Goal: Task Accomplishment & Management: Manage account settings

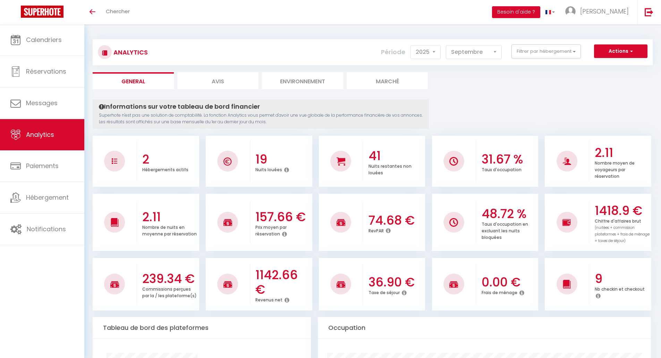
select select "2025"
select select "9"
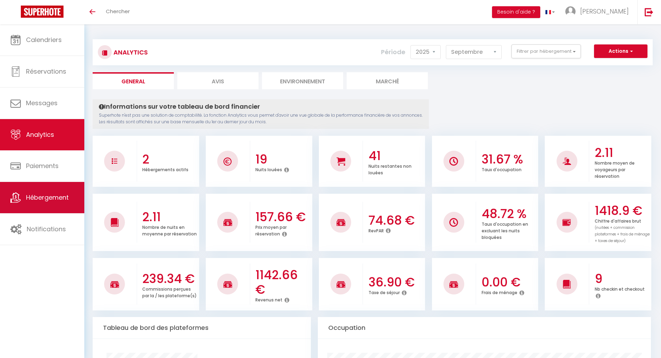
click at [34, 198] on span "Hébergement" at bounding box center [47, 197] width 43 height 9
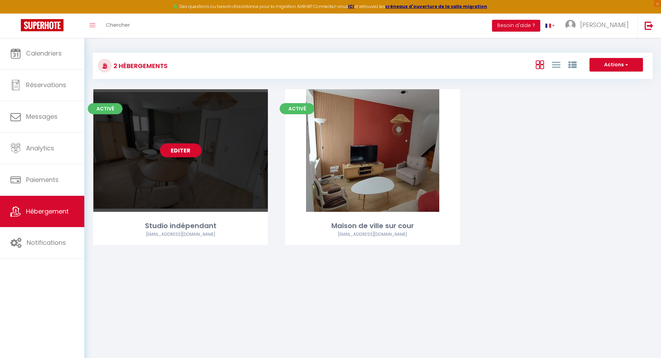
click at [178, 153] on link "Editer" at bounding box center [181, 150] width 42 height 14
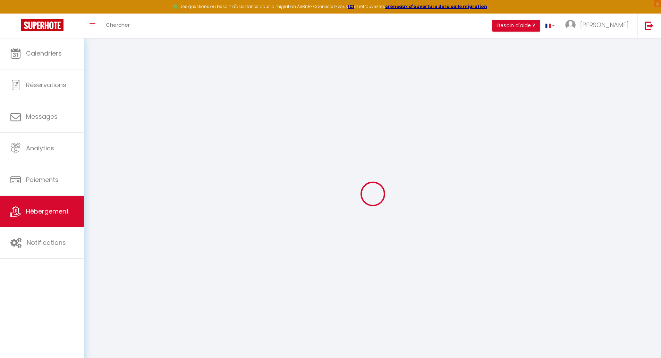
select select "8441-1111020087410210577"
select select "+ 21 %"
select select
checkbox input "false"
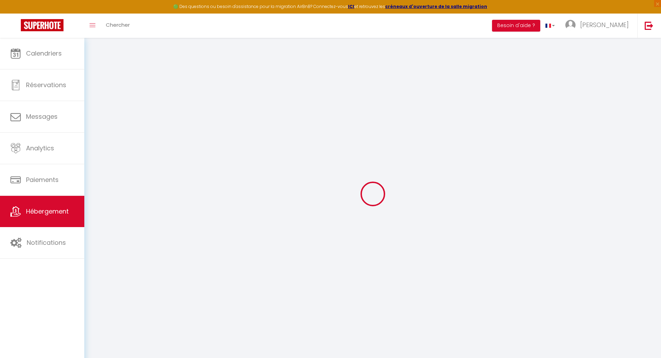
checkbox input "true"
select select "90"
select select "EUR"
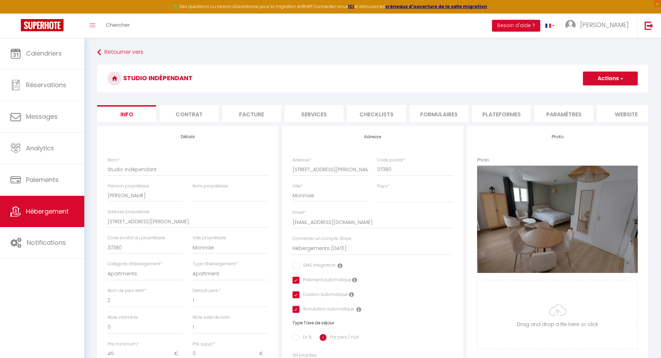
click at [495, 114] on li "Plateformes" at bounding box center [501, 113] width 59 height 17
select select
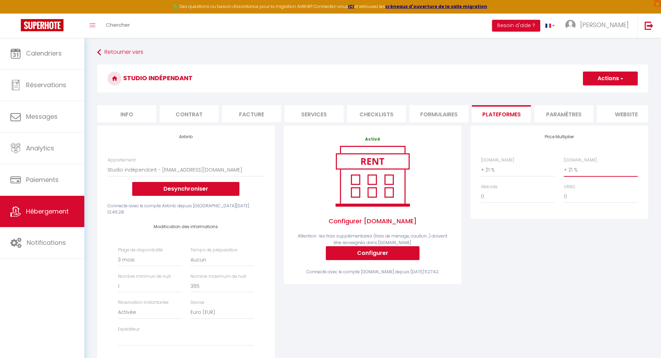
click at [580, 176] on select "0 + 1 % + 2 % + 3 % + 4 % + 5 % + 6 % + 7 % + 8 % + 9 %" at bounding box center [601, 169] width 74 height 13
select select "+ 25 %"
click at [564, 168] on select "0 + 1 % + 2 % + 3 % + 4 % + 5 % + 6 % + 7 % + 8 % + 9 %" at bounding box center [601, 169] width 74 height 13
select select
click at [603, 75] on button "Actions" at bounding box center [610, 79] width 55 height 14
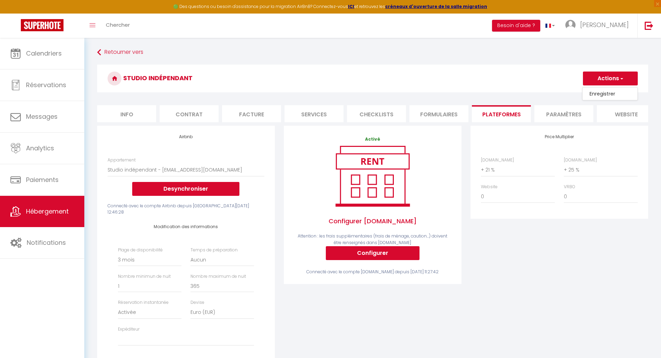
click at [600, 95] on link "Enregistrer" at bounding box center [610, 93] width 55 height 9
select select "90"
select select "EUR"
select select
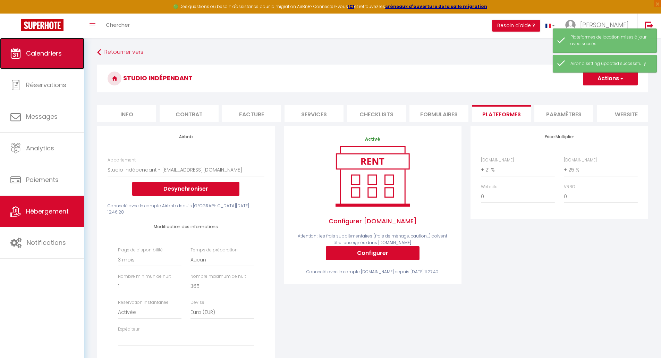
click at [41, 57] on span "Calendriers" at bounding box center [44, 53] width 36 height 9
